Goal: Information Seeking & Learning: Learn about a topic

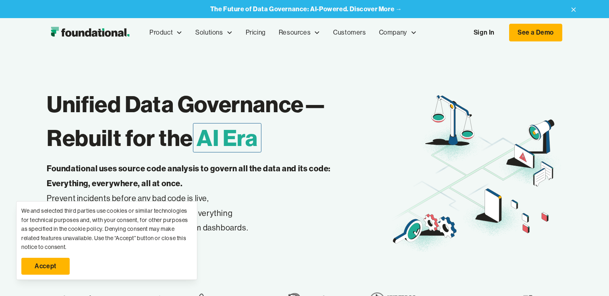
click at [478, 27] on link "Sign In" at bounding box center [483, 32] width 37 height 17
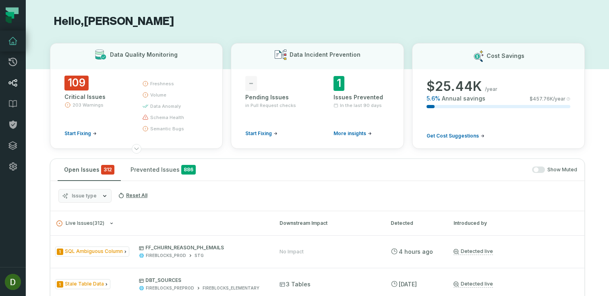
click at [12, 83] on icon at bounding box center [12, 83] width 9 height 8
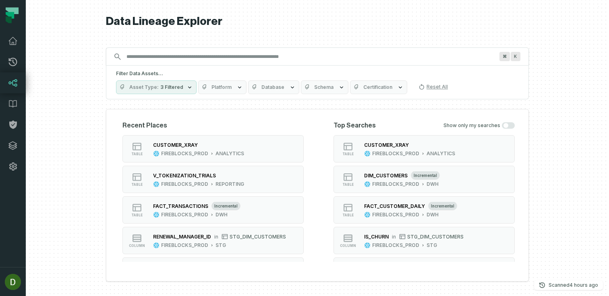
click at [231, 54] on input "Discovery Provider cmdk menu" at bounding box center [310, 56] width 377 height 13
click at [238, 64] on div "⌘ K" at bounding box center [317, 57] width 423 height 18
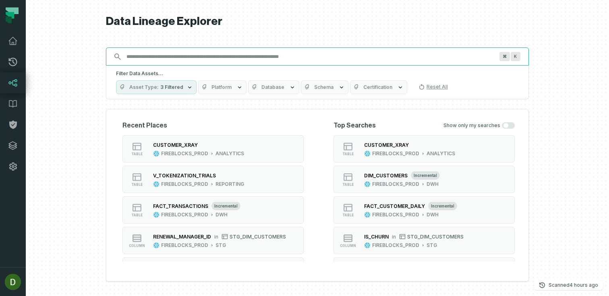
click at [237, 59] on input "Discovery Provider cmdk menu" at bounding box center [310, 56] width 377 height 13
paste input "**********"
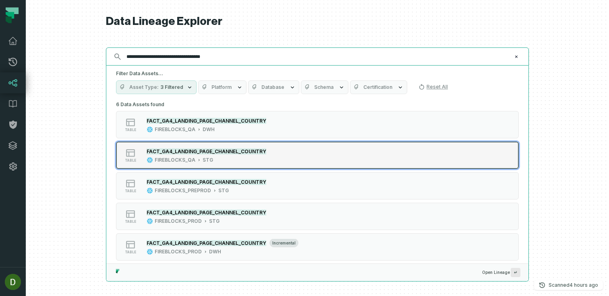
type input "**********"
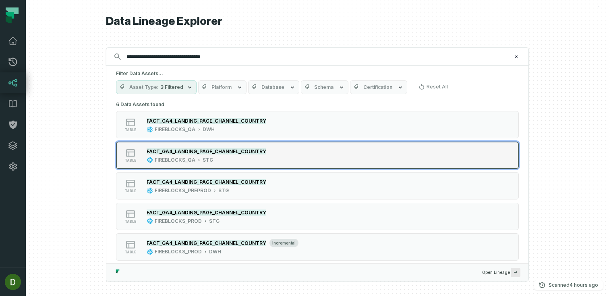
click at [206, 147] on div "FACT_GA4_LANDING_PAGE_CHANNEL_COUNTRY" at bounding box center [207, 151] width 120 height 8
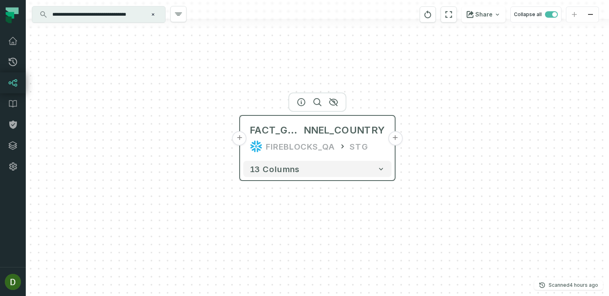
click at [329, 137] on div "FACT_GA4_LANDING_PAGE_CHA NNEL_COUNTRY FIREBLOCKS_QA STG" at bounding box center [317, 138] width 148 height 39
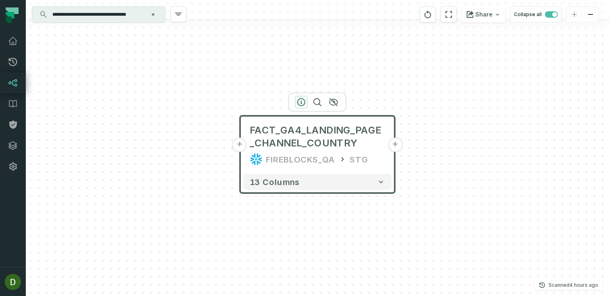
click at [300, 103] on icon "button" at bounding box center [301, 102] width 10 height 10
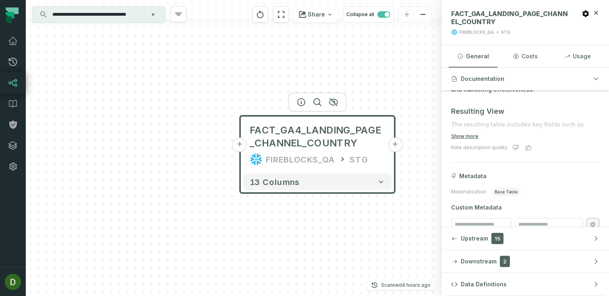
scroll to position [155, 0]
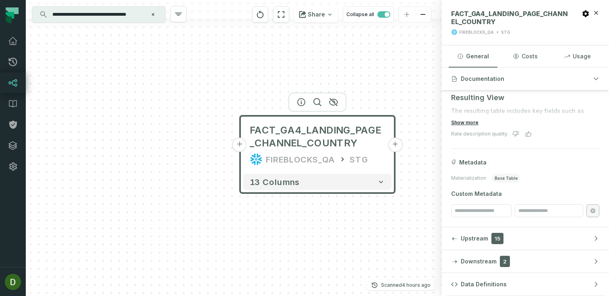
click at [473, 123] on button "Show more" at bounding box center [464, 123] width 27 height 6
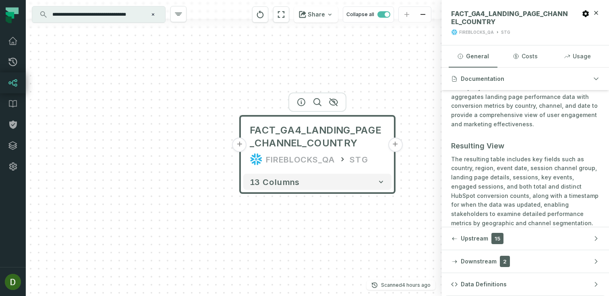
scroll to position [0, 0]
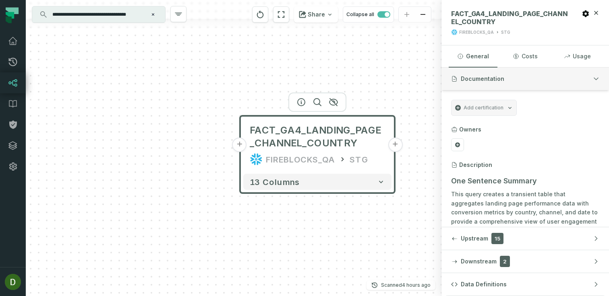
click at [598, 79] on icon "button" at bounding box center [596, 79] width 6 height 6
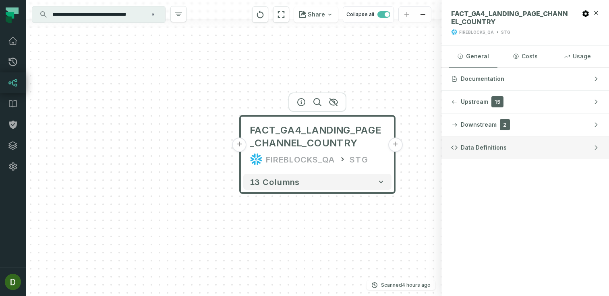
click at [538, 156] on button "Data Definitions" at bounding box center [524, 147] width 167 height 23
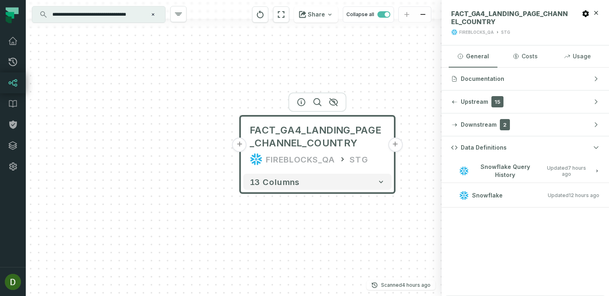
click at [591, 173] on button "Snowflake Query History Updated [DATE] 6:02:10 AM" at bounding box center [525, 170] width 148 height 11
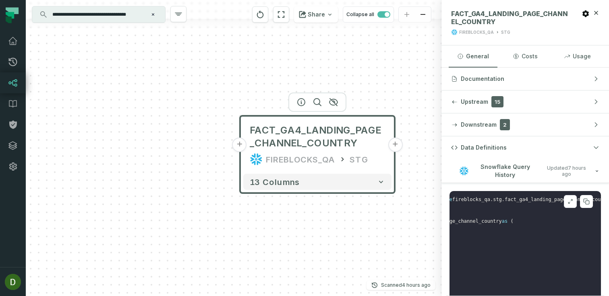
scroll to position [0, 120]
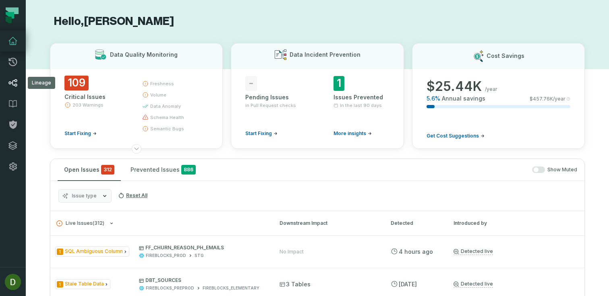
click at [9, 89] on link "Lineage" at bounding box center [13, 82] width 26 height 21
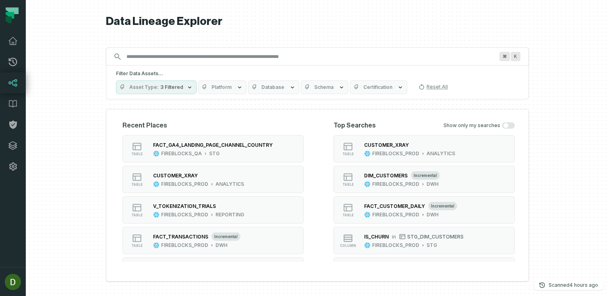
click at [200, 54] on input "Discovery Provider cmdk menu" at bounding box center [310, 56] width 377 height 13
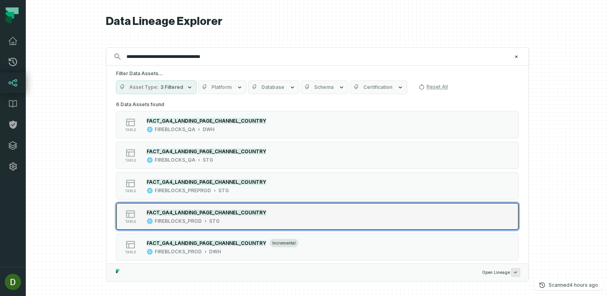
type input "**********"
click at [179, 207] on button "table FACT_GA4_LANDING_PAGE_CHANNEL_COUNTRY FIREBLOCKS_PROD STG" at bounding box center [317, 216] width 403 height 27
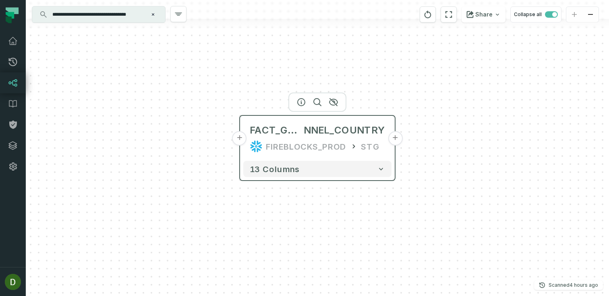
click at [302, 144] on div "FIREBLOCKS_PROD" at bounding box center [306, 146] width 81 height 13
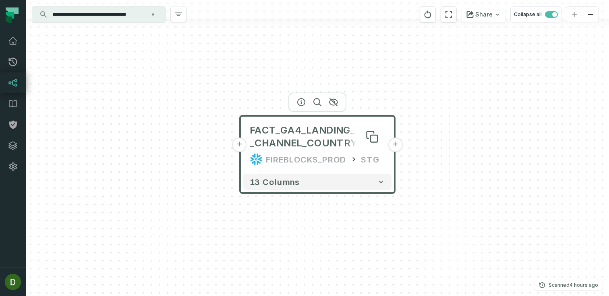
click at [305, 144] on span "FACT_GA4_LANDING_PAGE_CHANNEL_COUNTRY" at bounding box center [317, 137] width 135 height 26
click at [302, 106] on div at bounding box center [317, 102] width 58 height 19
click at [300, 102] on icon "button" at bounding box center [301, 102] width 10 height 10
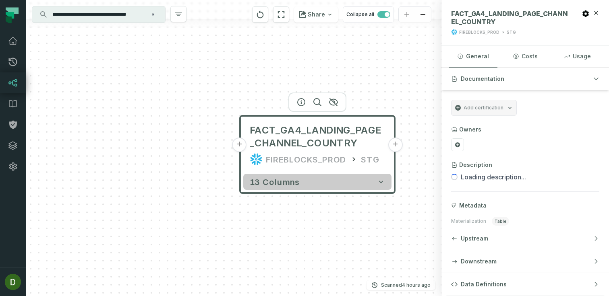
click at [384, 182] on icon "button" at bounding box center [381, 182] width 8 height 8
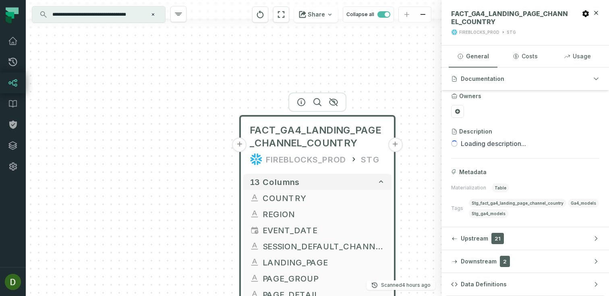
scroll to position [69, 0]
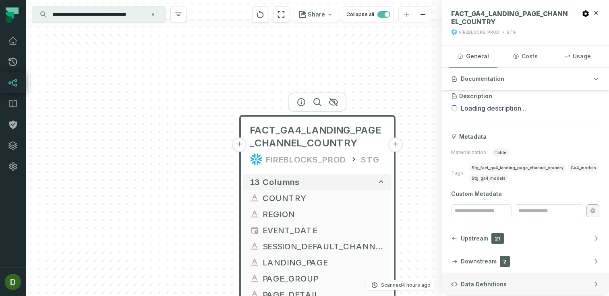
click at [475, 283] on span "Data Definitions" at bounding box center [484, 285] width 46 height 8
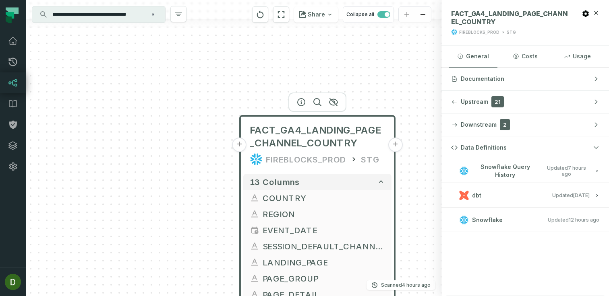
click at [594, 196] on icon "button" at bounding box center [596, 195] width 5 height 5
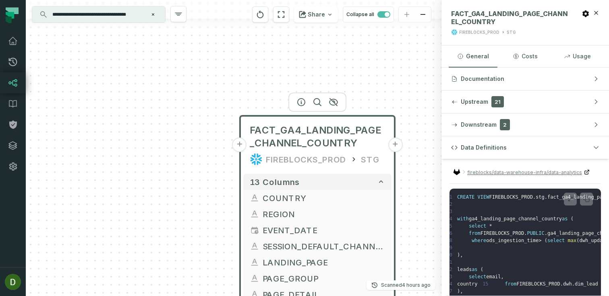
scroll to position [0, 0]
